Goal: Information Seeking & Learning: Learn about a topic

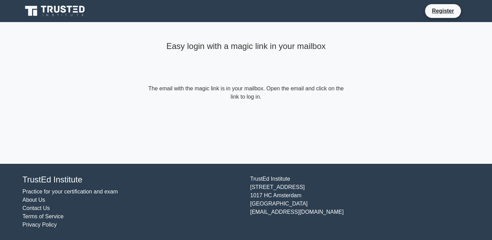
click at [36, 5] on icon at bounding box center [55, 10] width 66 height 13
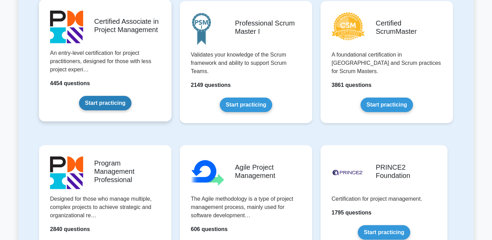
scroll to position [311, 0]
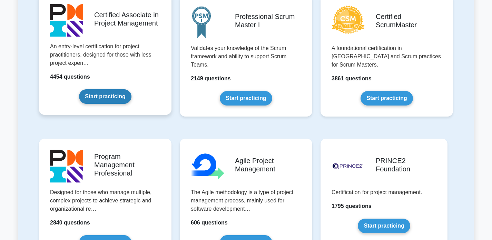
click at [106, 99] on link "Start practicing" at bounding box center [105, 96] width 52 height 15
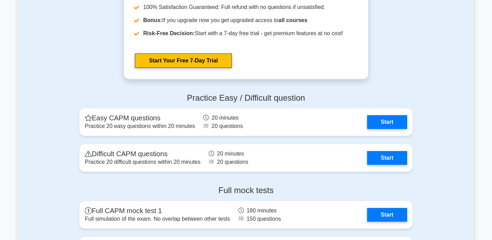
scroll to position [1866, 0]
